Goal: Information Seeking & Learning: Learn about a topic

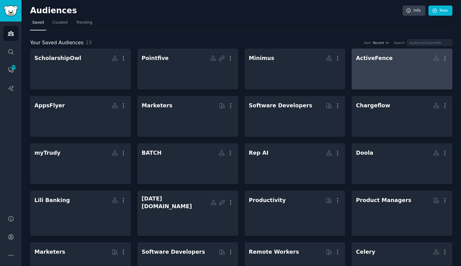
click at [375, 69] on div at bounding box center [402, 75] width 92 height 22
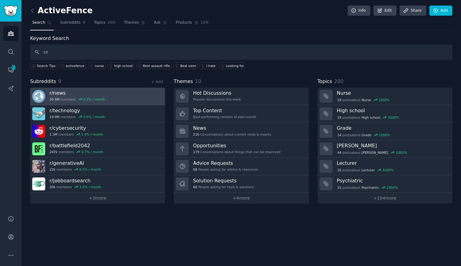
type input "s"
type input "data security"
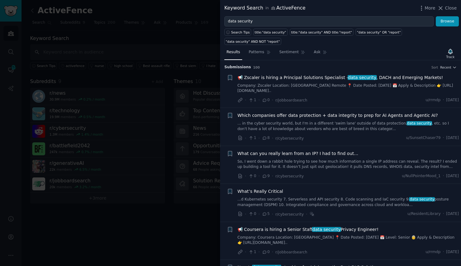
click at [302, 121] on link "... in the cyber security world, but I'm in a different 'swim lane' outside of …" at bounding box center [349, 126] width 222 height 11
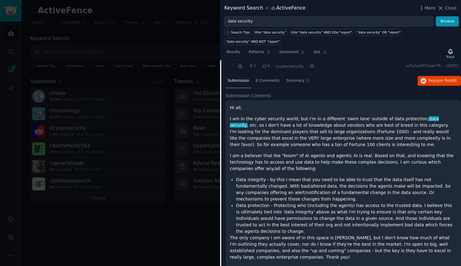
scroll to position [48, 0]
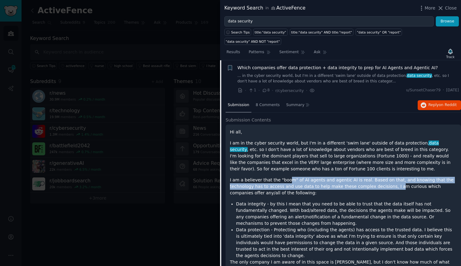
drag, startPoint x: 283, startPoint y: 172, endPoint x: 361, endPoint y: 180, distance: 77.8
click at [361, 180] on p "I am a believer that the "boom" of AI agents and agentic AI is real. Based on t…" at bounding box center [343, 186] width 227 height 19
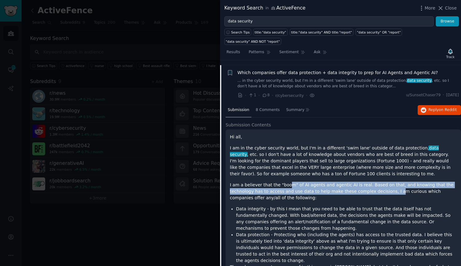
scroll to position [17, 0]
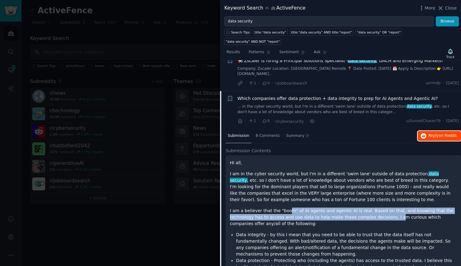
click at [433, 131] on button "Reply on Reddit" at bounding box center [439, 136] width 43 height 10
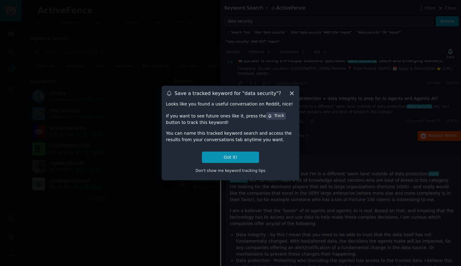
click at [293, 98] on div "Save a tracked keyword for " data security "? Looks like you found a useful con…" at bounding box center [231, 133] width 138 height 94
click at [294, 93] on icon at bounding box center [292, 93] width 6 height 6
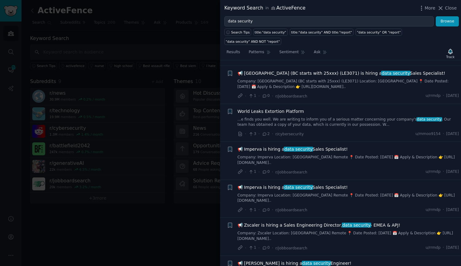
scroll to position [755, 0]
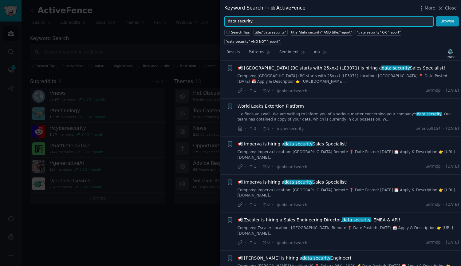
click at [227, 22] on input "data security" at bounding box center [328, 21] width 209 height 10
click at [436, 16] on button "Browse" at bounding box center [447, 21] width 23 height 10
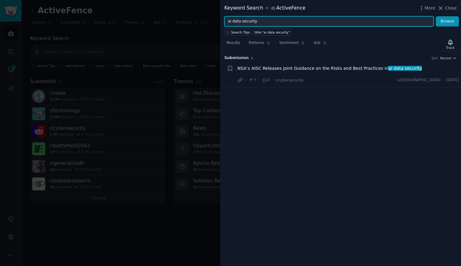
click at [250, 19] on input "ai data security" at bounding box center [328, 21] width 209 height 10
click at [436, 16] on button "Browse" at bounding box center [447, 21] width 23 height 10
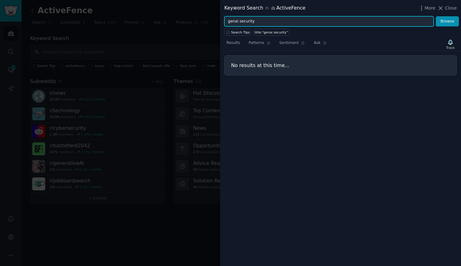
click at [248, 19] on input "genai security" at bounding box center [328, 21] width 209 height 10
type input "security"
click at [436, 16] on button "Browse" at bounding box center [447, 21] width 23 height 10
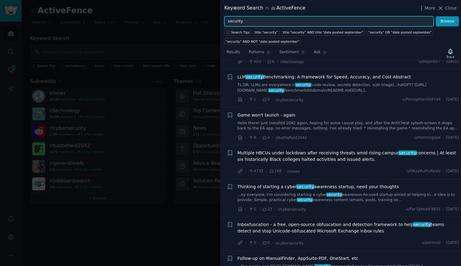
scroll to position [799, 0]
